Goal: Transaction & Acquisition: Purchase product/service

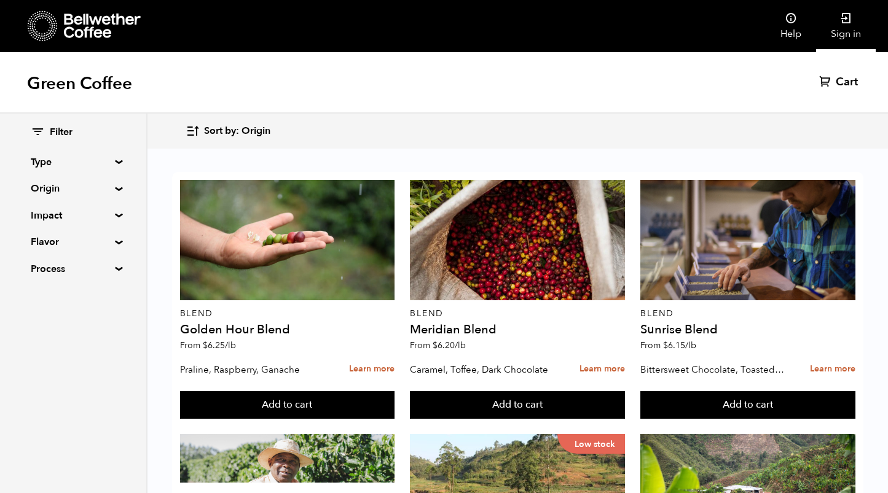
click at [840, 17] on icon at bounding box center [846, 18] width 12 height 12
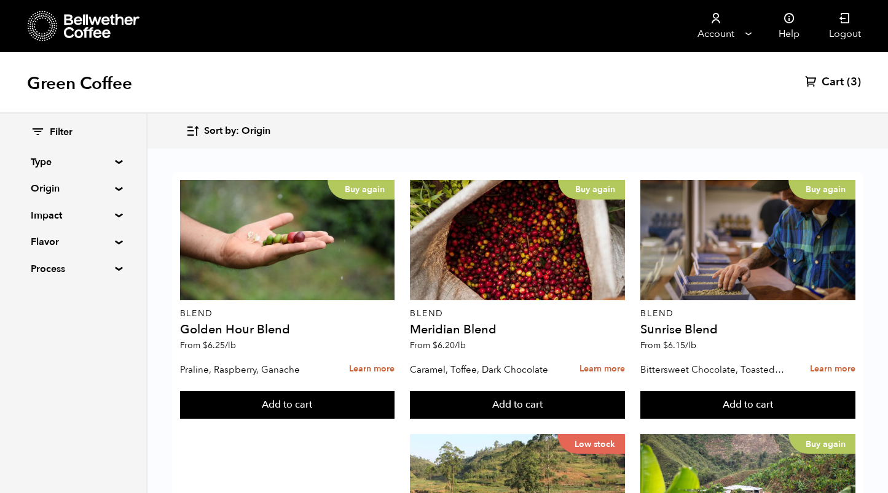
click at [839, 78] on span "Cart" at bounding box center [832, 82] width 22 height 15
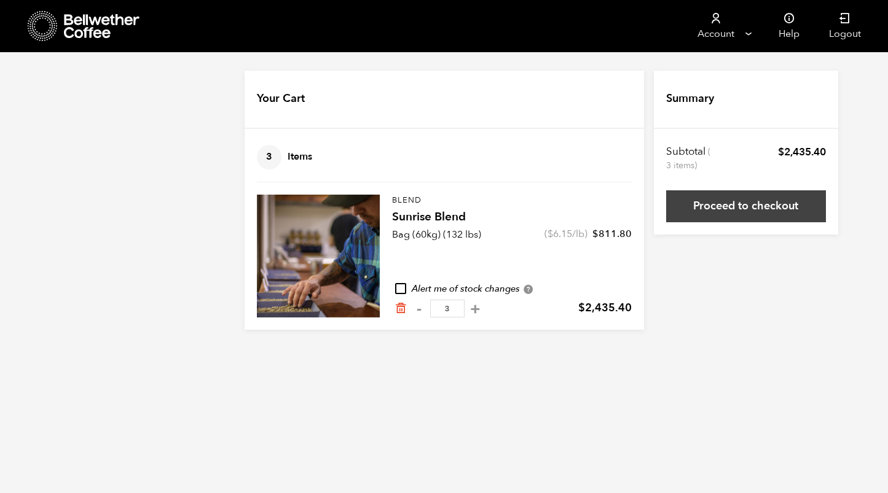
click at [746, 213] on link "Proceed to checkout" at bounding box center [746, 206] width 160 height 32
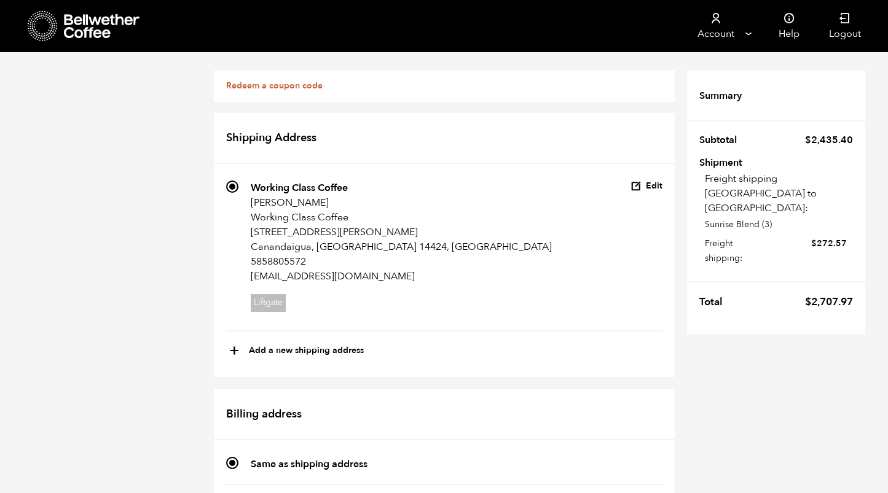
click at [829, 295] on bdi "$ 2,707.97" at bounding box center [829, 302] width 48 height 14
copy div "$ 2,707.97"
click at [284, 86] on link "Redeem a coupon code" at bounding box center [274, 86] width 96 height 12
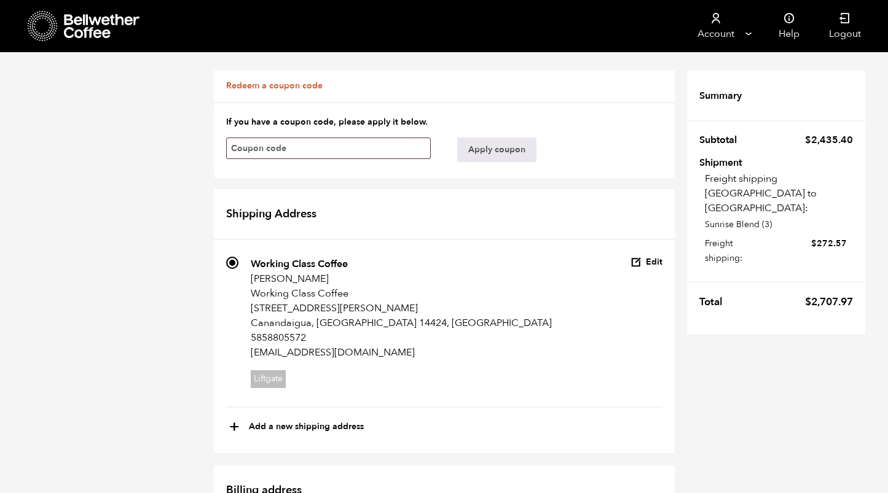
click at [284, 86] on link "Redeem a coupon code" at bounding box center [274, 86] width 96 height 12
